Goal: Task Accomplishment & Management: Manage account settings

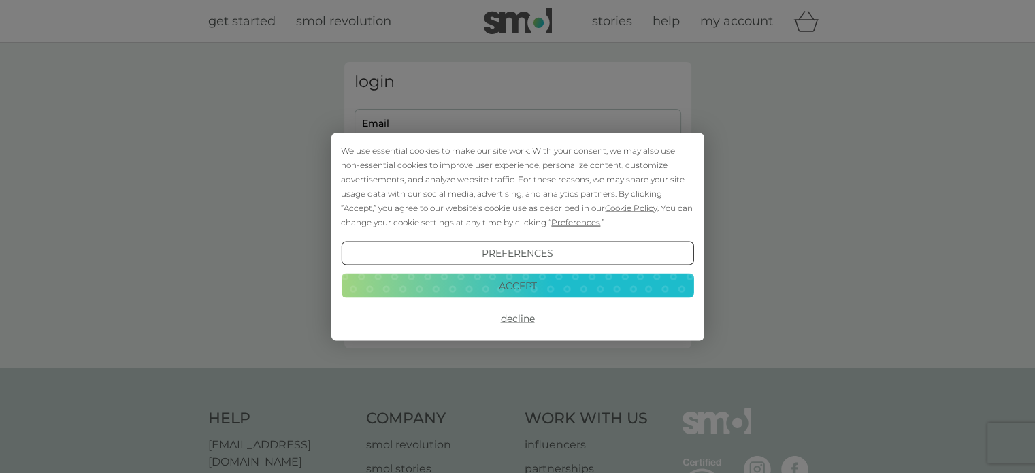
click at [446, 124] on div "We use essential cookies to make our site work. With your consent, we may also …" at bounding box center [517, 236] width 1035 height 473
click at [512, 323] on button "Decline" at bounding box center [517, 318] width 352 height 24
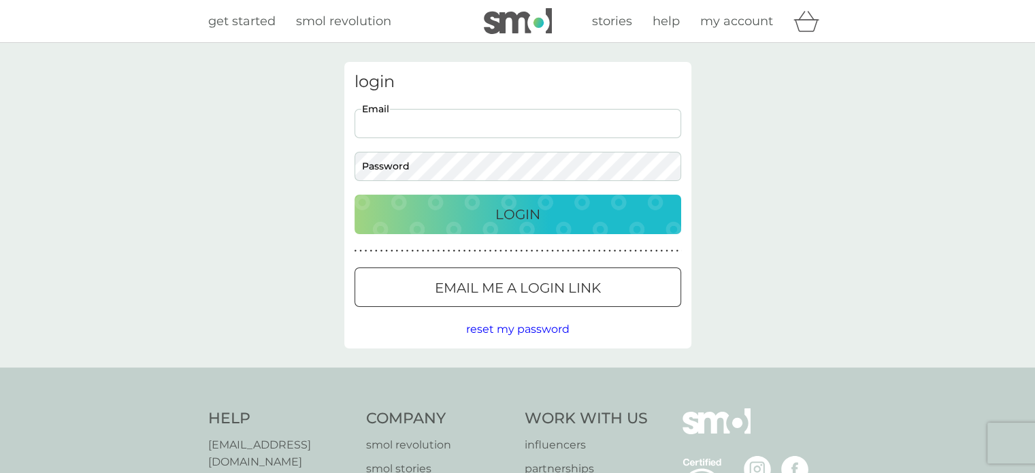
click at [393, 125] on input "Email" at bounding box center [517, 123] width 327 height 29
type input "susieewright@yahoo.co.uk"
click at [514, 214] on p "Login" at bounding box center [517, 214] width 45 height 22
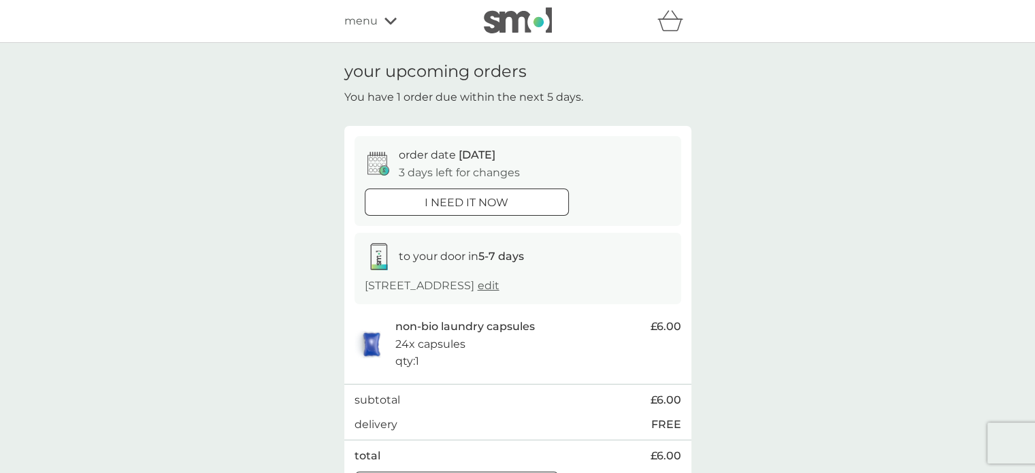
click at [499, 291] on span "edit" at bounding box center [489, 285] width 22 height 13
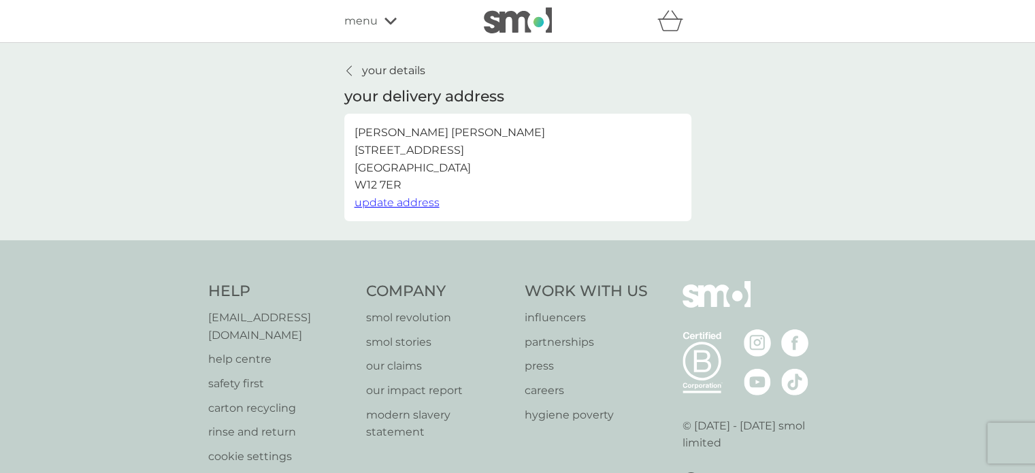
click at [350, 73] on icon at bounding box center [348, 70] width 5 height 11
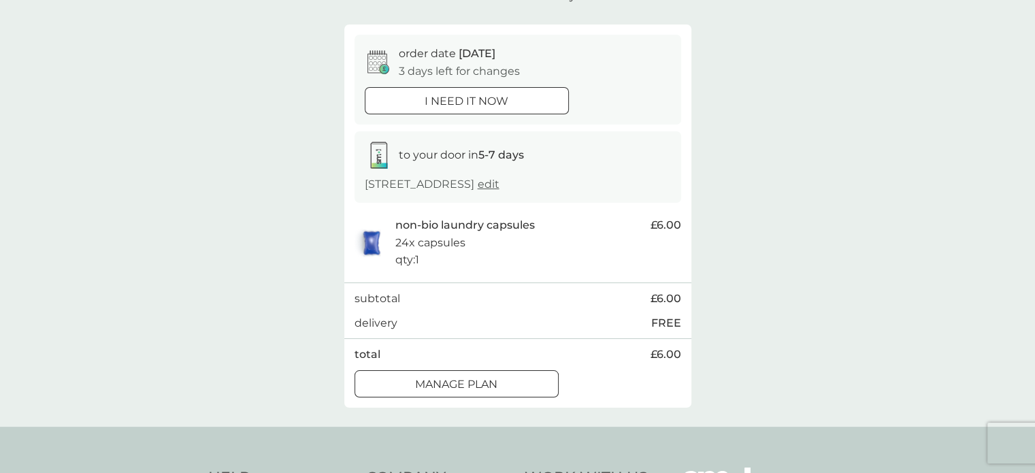
scroll to position [136, 0]
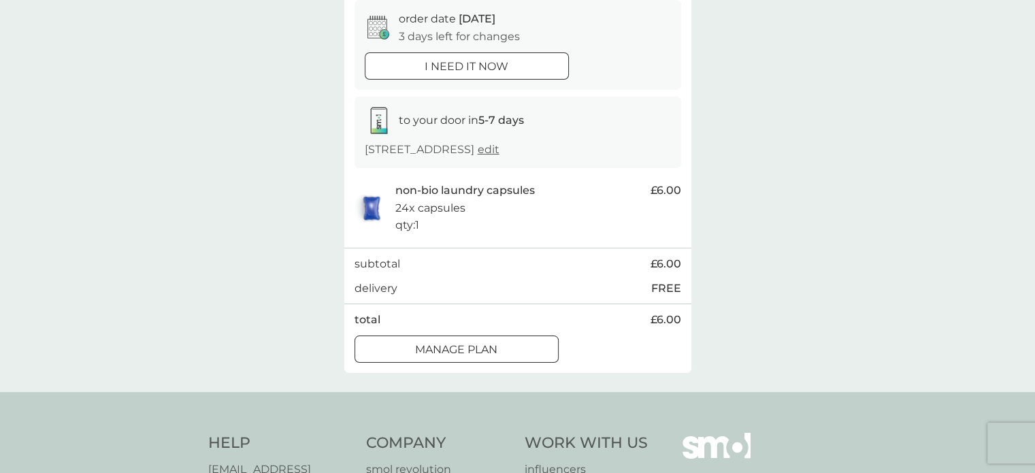
click at [476, 348] on div at bounding box center [456, 349] width 49 height 14
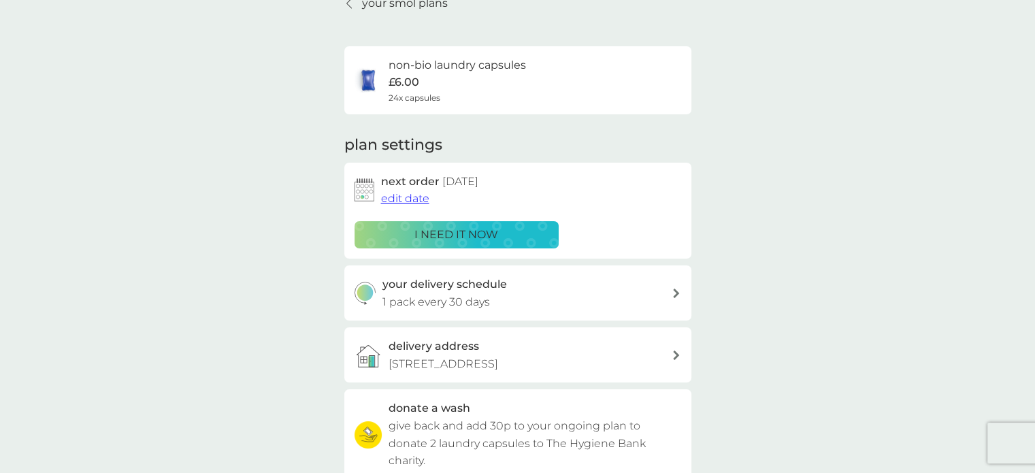
scroll to position [68, 0]
click at [402, 199] on span "edit date" at bounding box center [405, 197] width 48 height 13
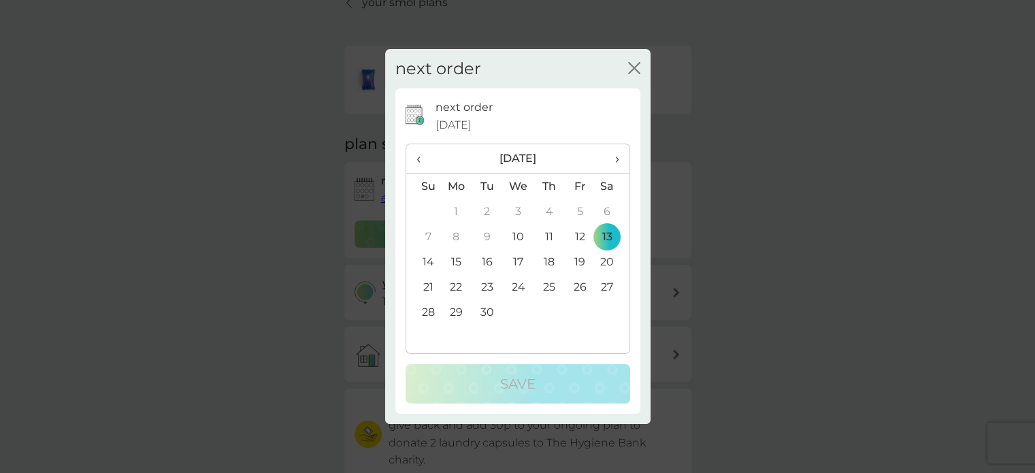
click at [434, 310] on td "28" at bounding box center [423, 311] width 35 height 25
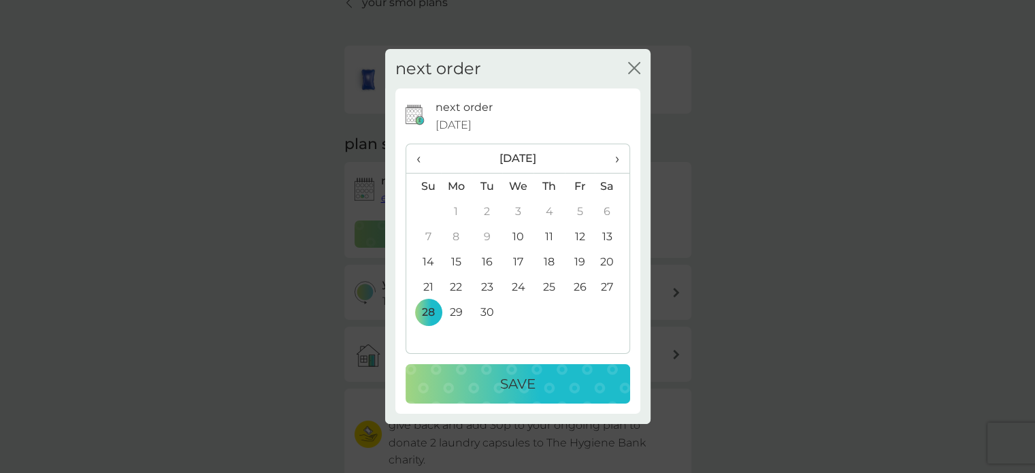
click at [504, 382] on p "Save" at bounding box center [517, 384] width 35 height 22
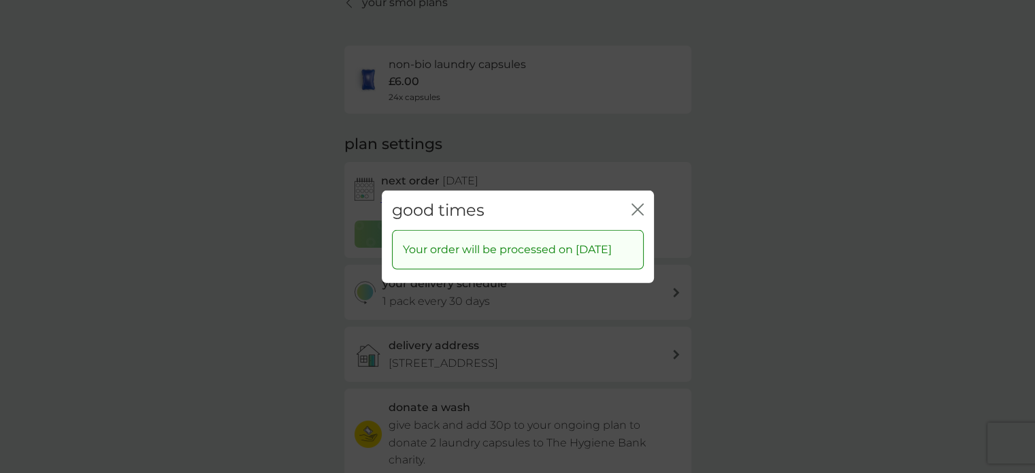
click at [637, 203] on icon "close" at bounding box center [637, 209] width 12 height 12
